Goal: Transaction & Acquisition: Purchase product/service

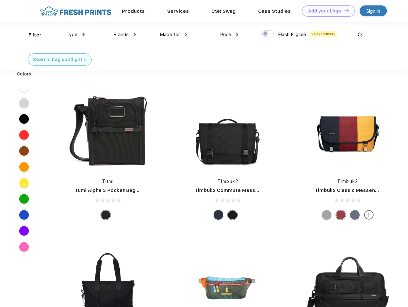
scroll to position [0, 0]
click at [326, 11] on link "Add your Logo Design Tool" at bounding box center [328, 10] width 53 height 11
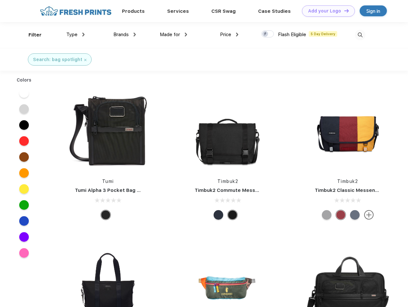
click at [0, 0] on div "Design Tool" at bounding box center [0, 0] width 0 height 0
click at [343, 11] on link "Add your Logo Design Tool" at bounding box center [328, 10] width 53 height 11
click at [31, 35] on div "Filter" at bounding box center [34, 34] width 13 height 7
click at [76, 35] on span "Type" at bounding box center [71, 35] width 11 height 6
click at [124, 35] on span "Brands" at bounding box center [120, 35] width 15 height 6
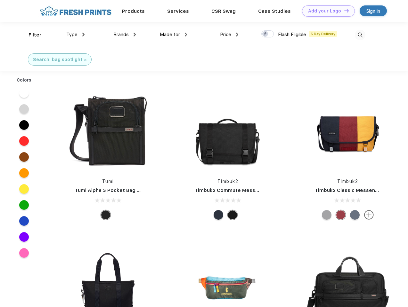
click at [173, 35] on span "Made for" at bounding box center [170, 35] width 20 height 6
click at [229, 35] on span "Price" at bounding box center [225, 35] width 11 height 6
click at [268, 34] on div at bounding box center [267, 33] width 12 height 7
click at [265, 34] on input "checkbox" at bounding box center [263, 32] width 4 height 4
click at [360, 35] on img at bounding box center [360, 35] width 11 height 11
